Goal: Navigation & Orientation: Understand site structure

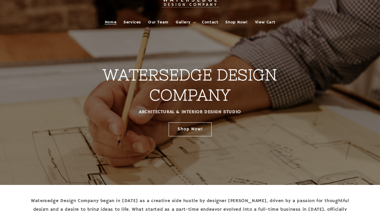
scroll to position [27, 0]
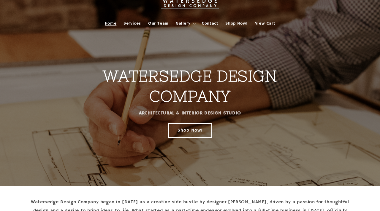
click at [185, 127] on link "Shop Now!" at bounding box center [189, 130] width 43 height 14
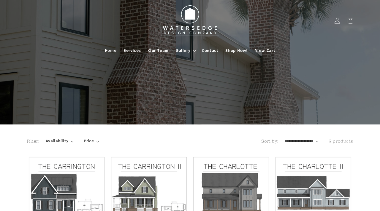
click at [153, 50] on span "Our Team" at bounding box center [158, 50] width 20 height 5
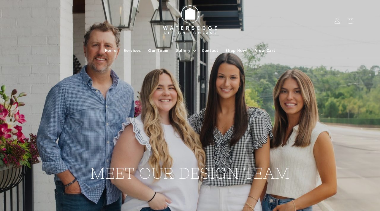
click at [192, 47] on summary "Gallery" at bounding box center [185, 50] width 26 height 12
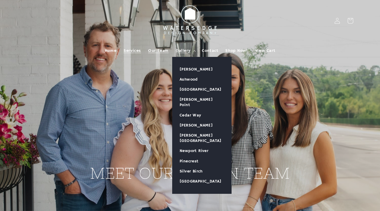
click at [130, 53] on link "Services" at bounding box center [132, 50] width 25 height 12
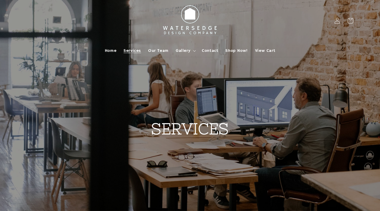
click at [151, 120] on h2 "SERVICES" at bounding box center [189, 106] width 113 height 65
click at [184, 121] on strong "SERVICES" at bounding box center [190, 128] width 78 height 17
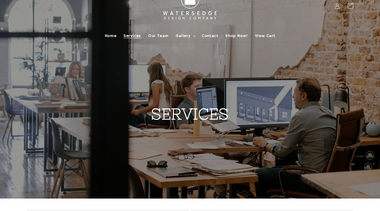
scroll to position [14, 0]
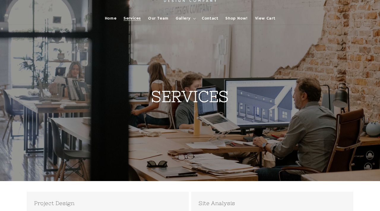
scroll to position [0, 0]
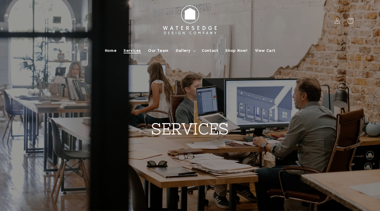
click at [139, 48] on span "Services" at bounding box center [131, 50] width 17 height 5
click at [183, 49] on span "Gallery" at bounding box center [183, 50] width 15 height 5
click at [180, 23] on img at bounding box center [189, 20] width 65 height 37
